Goal: Task Accomplishment & Management: Manage account settings

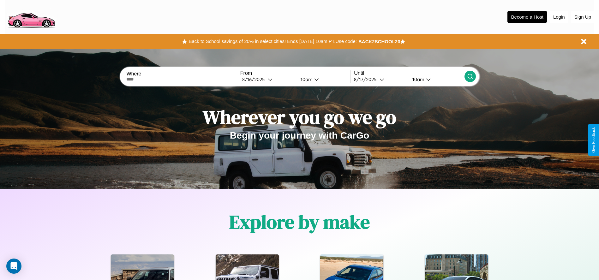
click at [558, 17] on button "Login" at bounding box center [559, 17] width 18 height 12
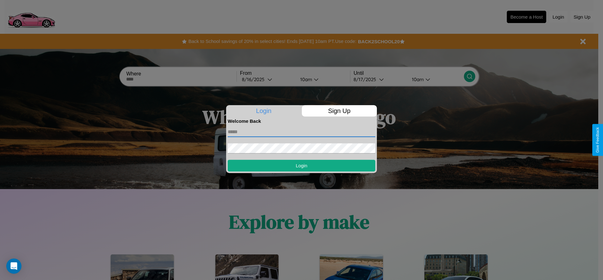
click at [302, 132] on input "text" at bounding box center [302, 132] width 148 height 10
type input "**********"
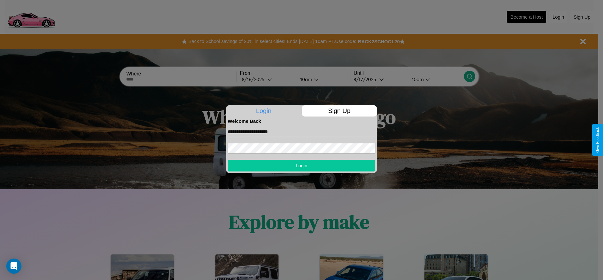
click at [302, 165] on button "Login" at bounding box center [302, 166] width 148 height 12
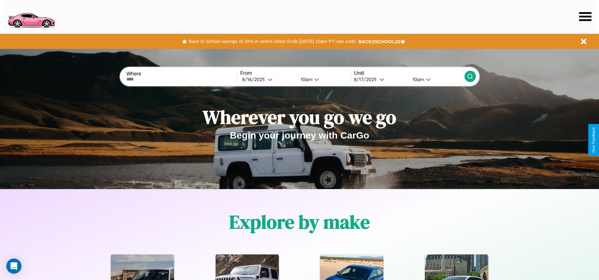
click at [585, 16] on icon at bounding box center [585, 16] width 12 height 9
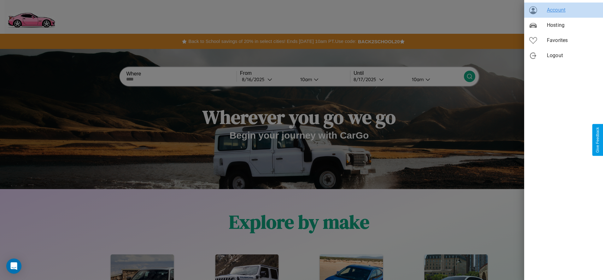
click at [564, 10] on span "Account" at bounding box center [572, 10] width 51 height 8
